Goal: Check status: Check status

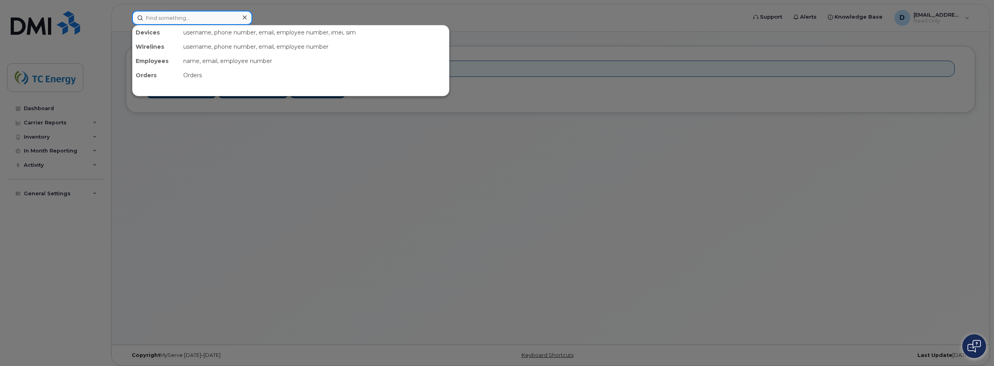
click at [177, 19] on input at bounding box center [192, 18] width 120 height 14
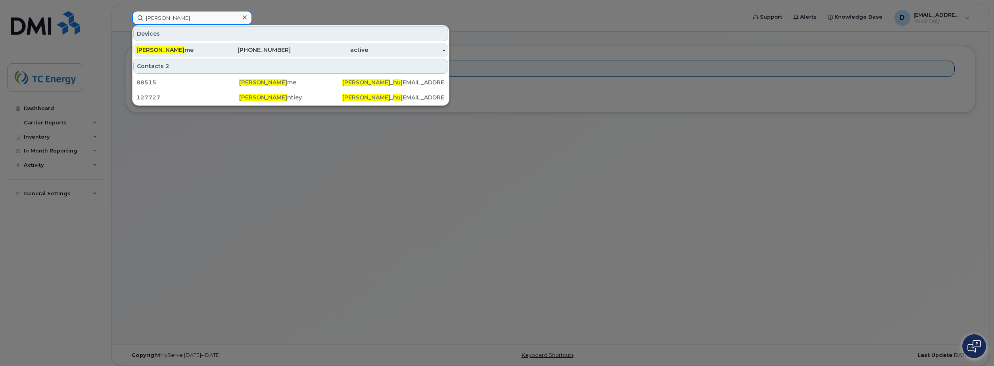
type input "[PERSON_NAME]"
click at [185, 50] on div "[PERSON_NAME] me" at bounding box center [174, 50] width 77 height 8
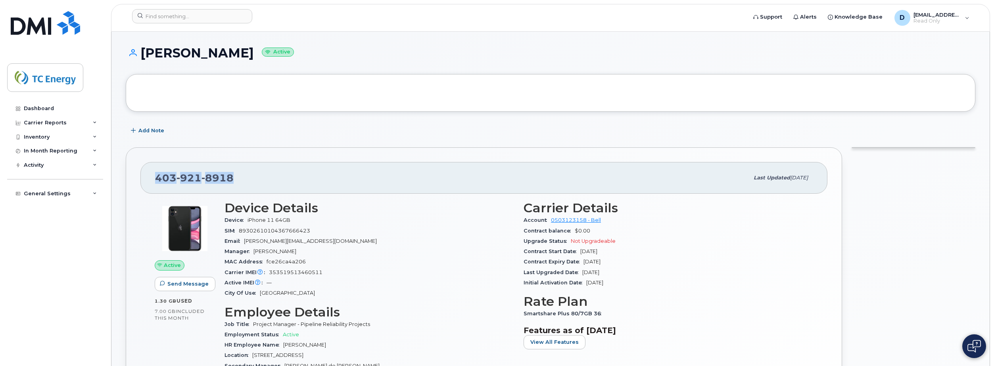
drag, startPoint x: 232, startPoint y: 178, endPoint x: 155, endPoint y: 178, distance: 76.9
click at [155, 178] on div "403 921 8918" at bounding box center [452, 178] width 594 height 17
copy span "403 921 8918"
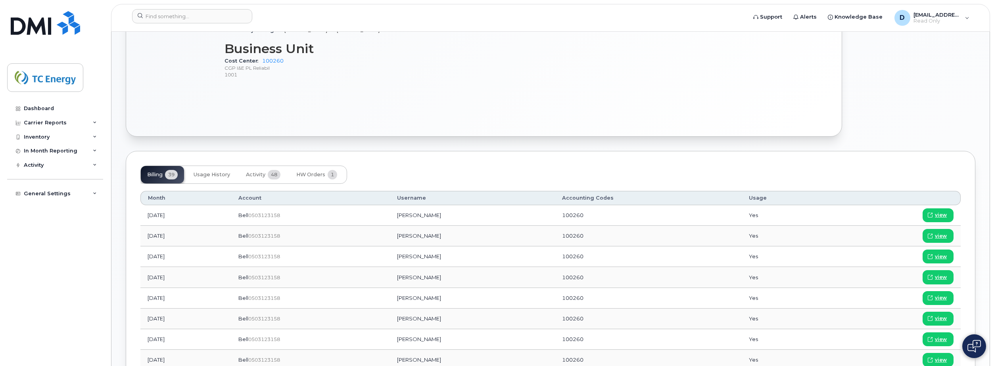
scroll to position [357, 0]
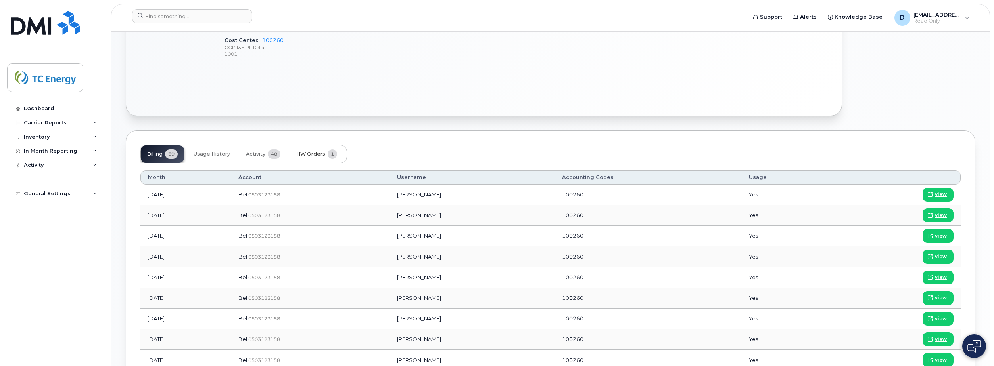
drag, startPoint x: 319, startPoint y: 153, endPoint x: 341, endPoint y: 193, distance: 45.6
click at [319, 153] on span "HW Orders" at bounding box center [310, 154] width 29 height 6
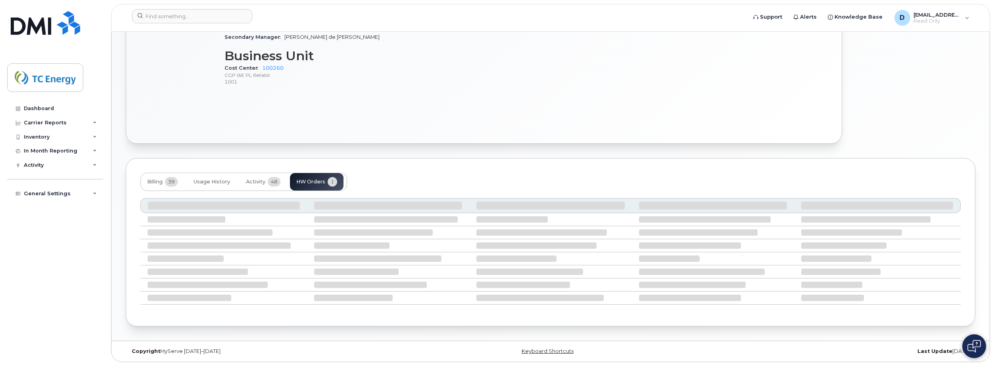
scroll to position [279, 0]
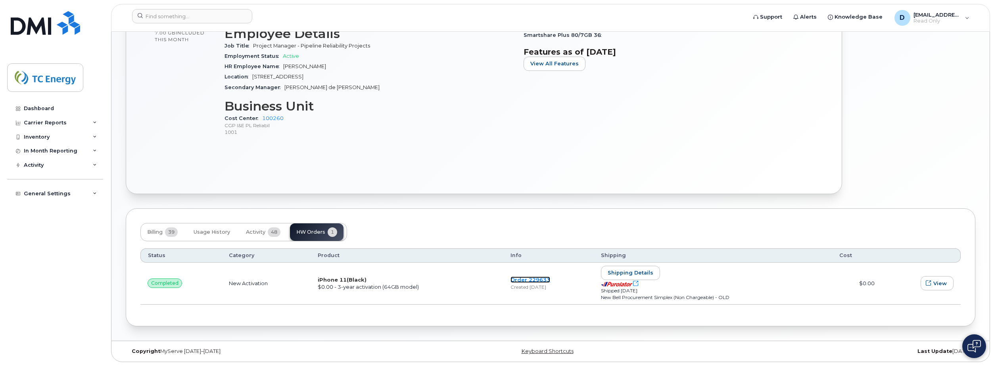
click at [521, 279] on link "Order 229633" at bounding box center [530, 280] width 40 height 6
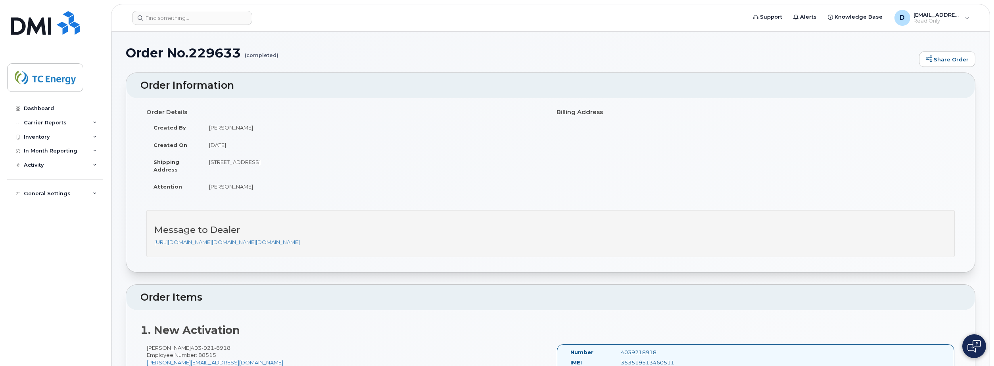
drag, startPoint x: 334, startPoint y: 160, endPoint x: 210, endPoint y: 165, distance: 124.2
click at [210, 165] on td "450 1 St SW CALGARY AB T2P 5H1 CANADA" at bounding box center [373, 165] width 343 height 25
copy td "450 1 St SW CALGARY AB T2P 5H1 CANADA"
drag, startPoint x: 306, startPoint y: 161, endPoint x: 320, endPoint y: 166, distance: 15.5
copy td "450 1 St SW CALGARY AB T2P 5H1 CANADA"
